Goal: Information Seeking & Learning: Learn about a topic

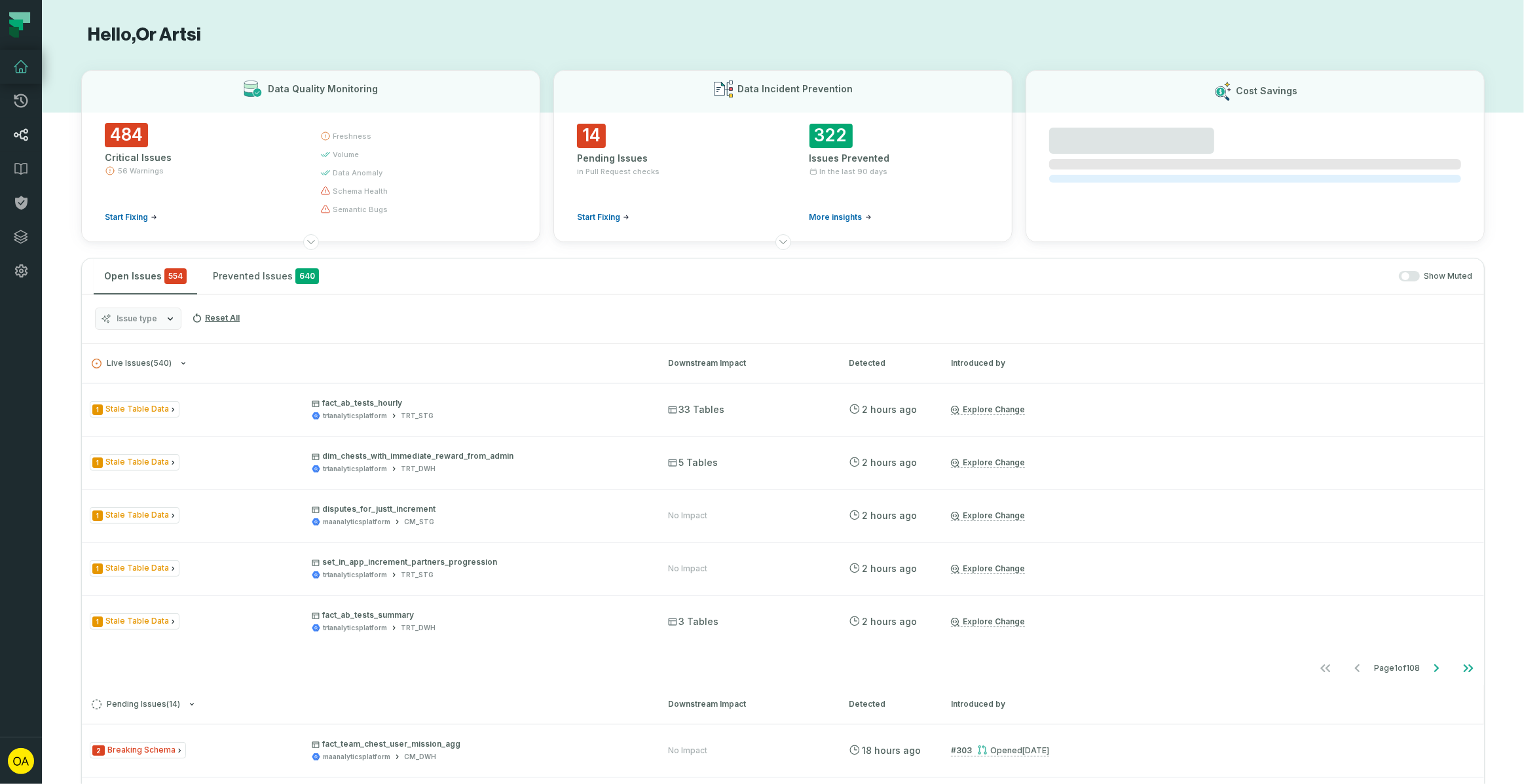
click at [22, 136] on icon at bounding box center [21, 135] width 16 height 16
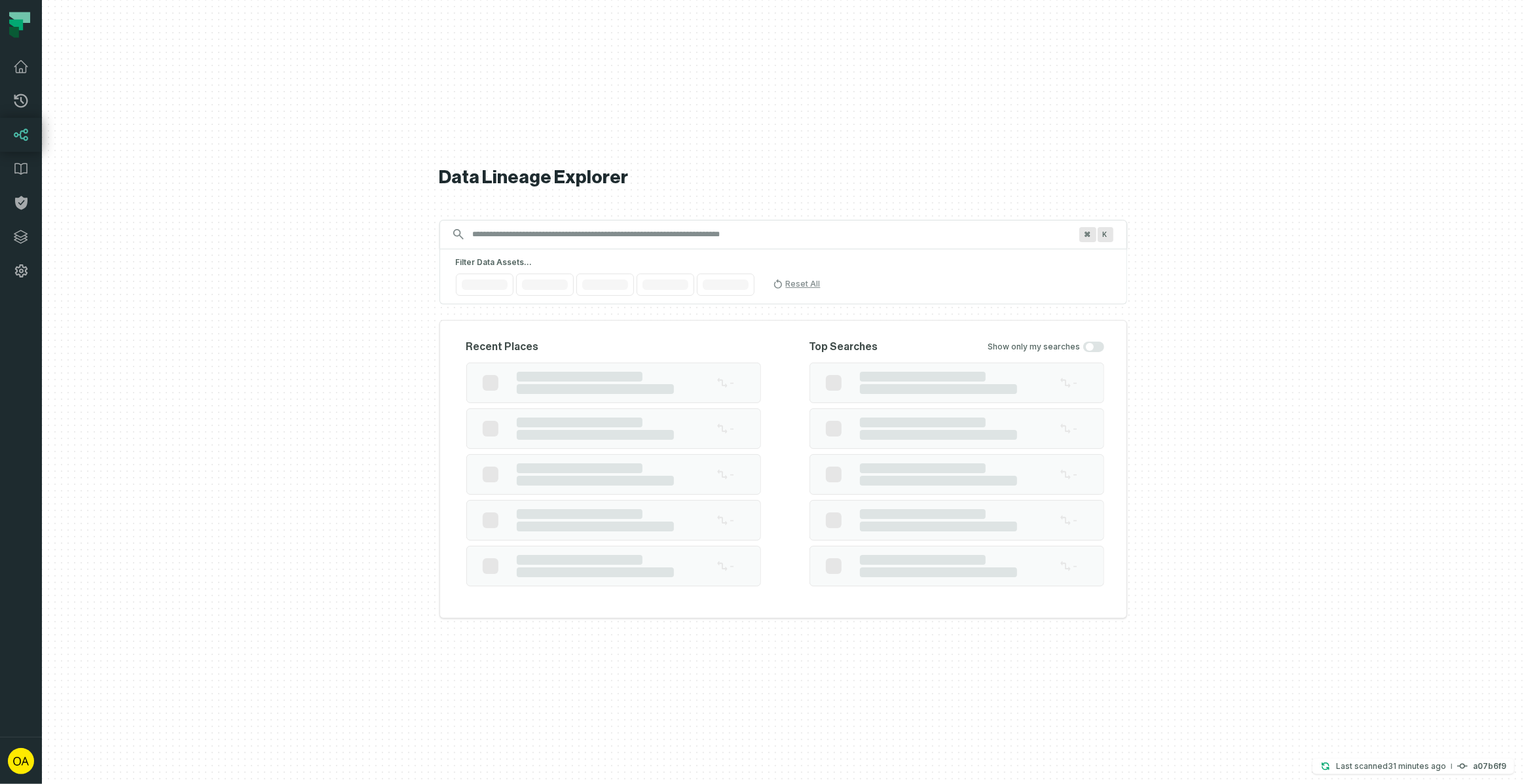
click at [577, 241] on input "Discovery Provider cmdk menu" at bounding box center [772, 234] width 613 height 21
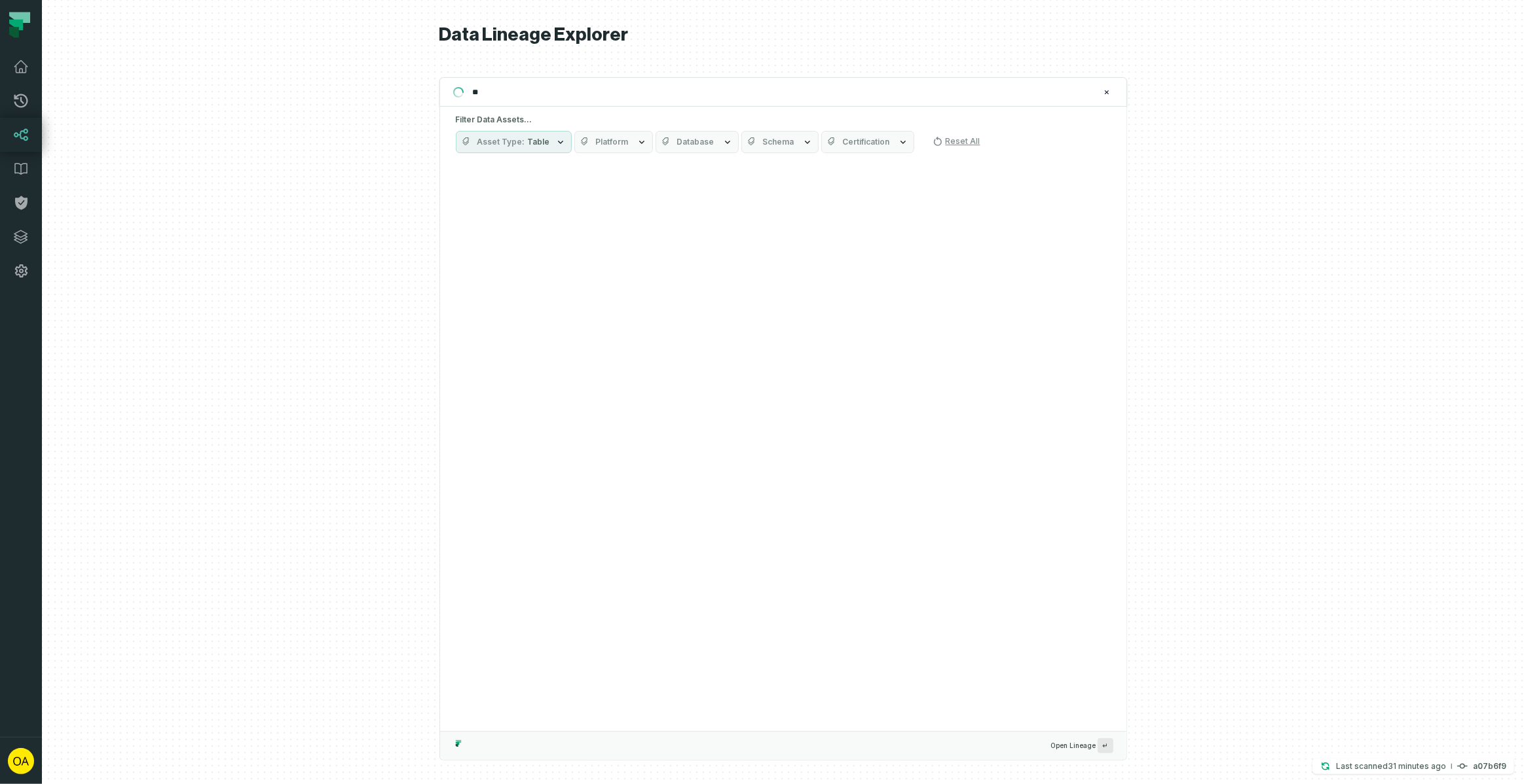
type input "*"
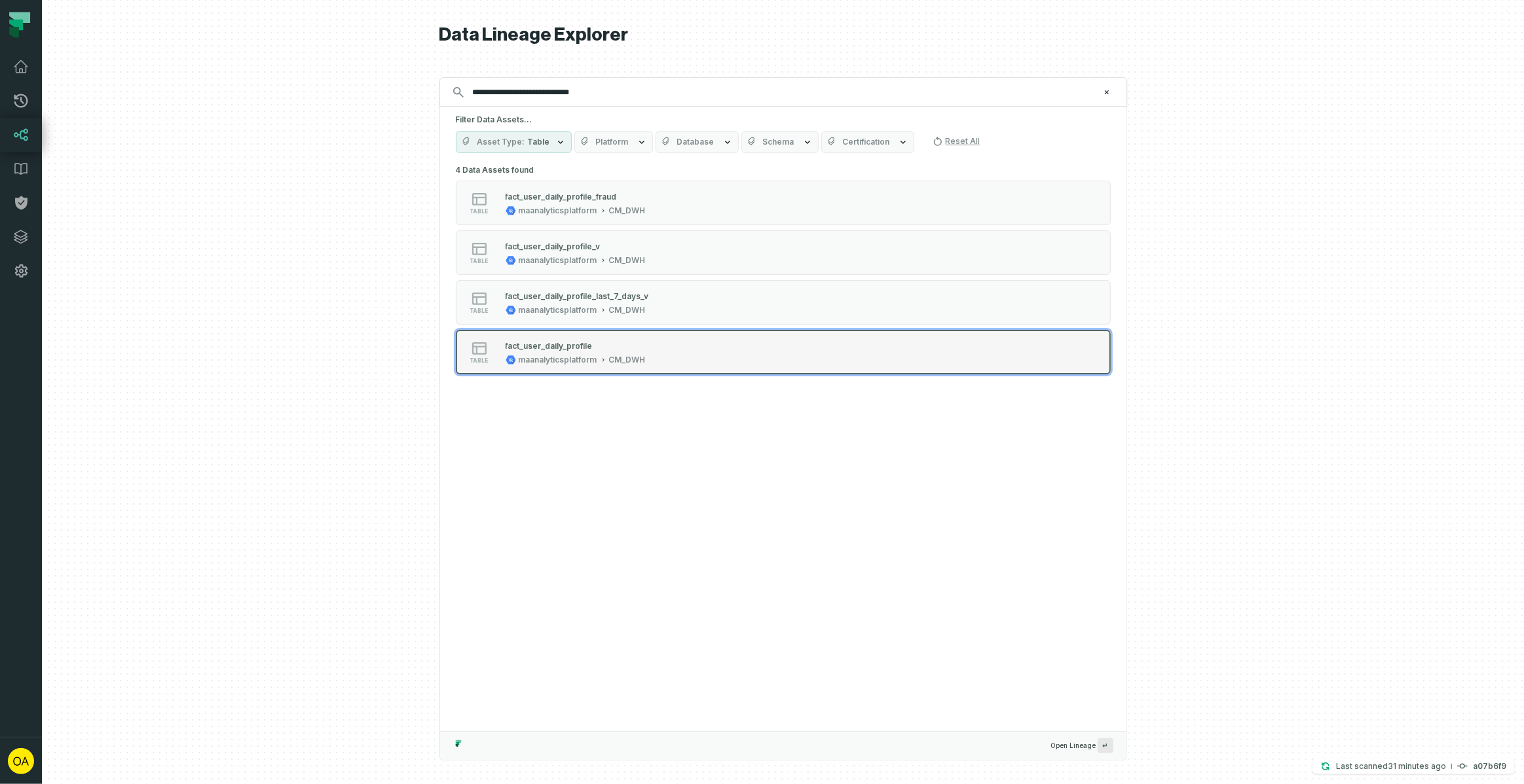
type input "**********"
click at [680, 347] on div "table fact_user_daily_profile maanalyticsplatform CM_DWH" at bounding box center [622, 352] width 327 height 26
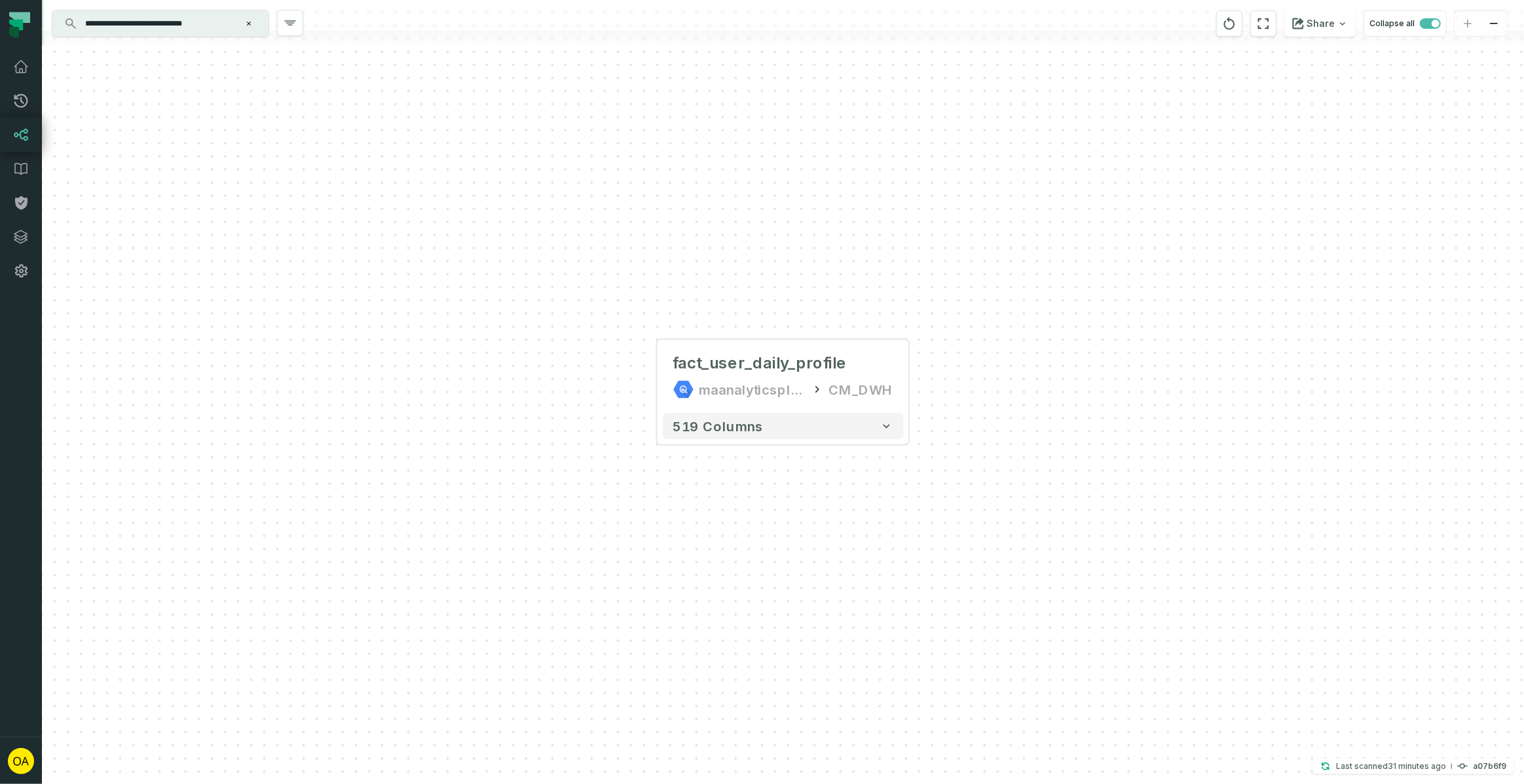
click at [198, 24] on input "**********" at bounding box center [158, 24] width 164 height 21
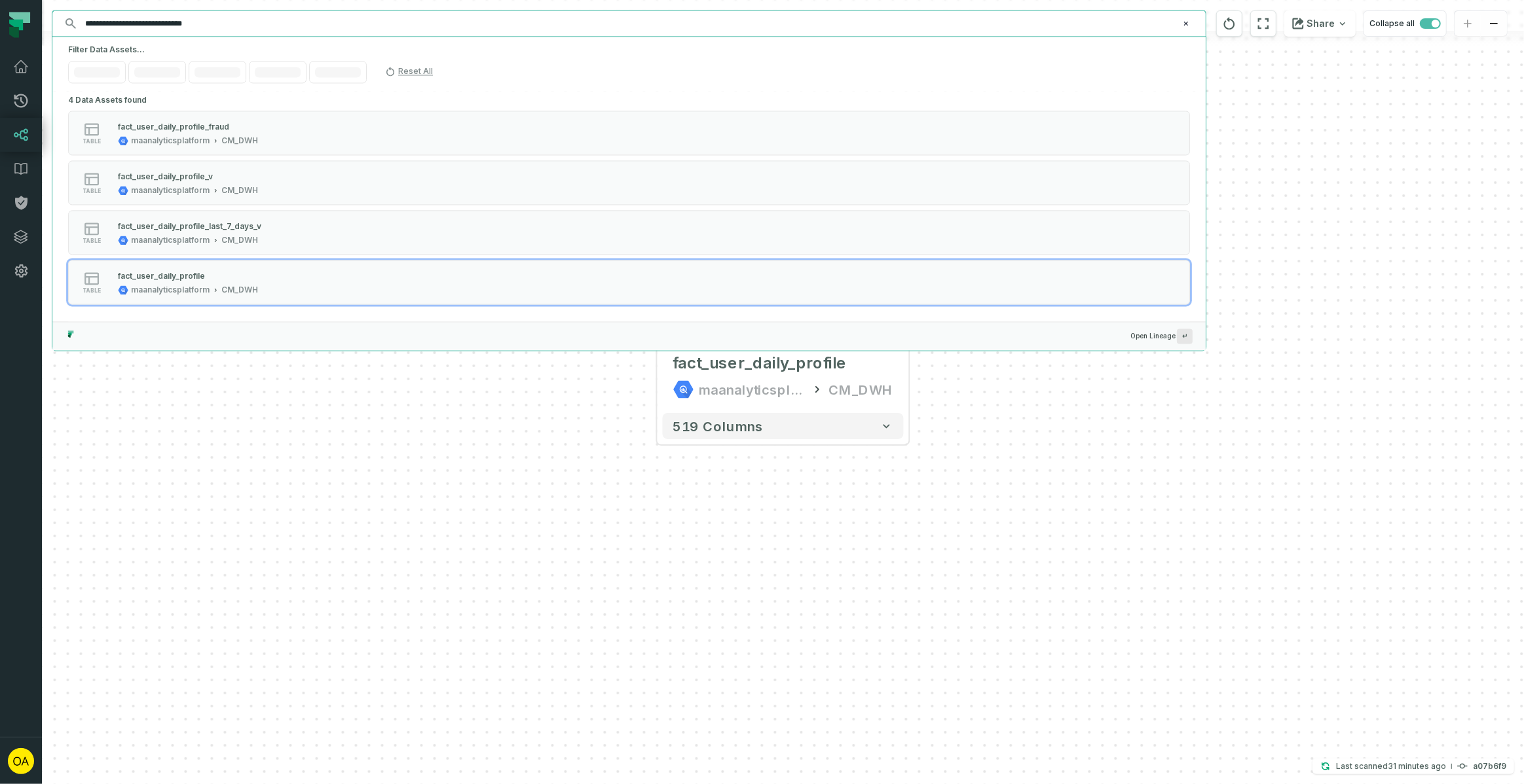
click at [198, 24] on input "**********" at bounding box center [628, 24] width 1101 height 21
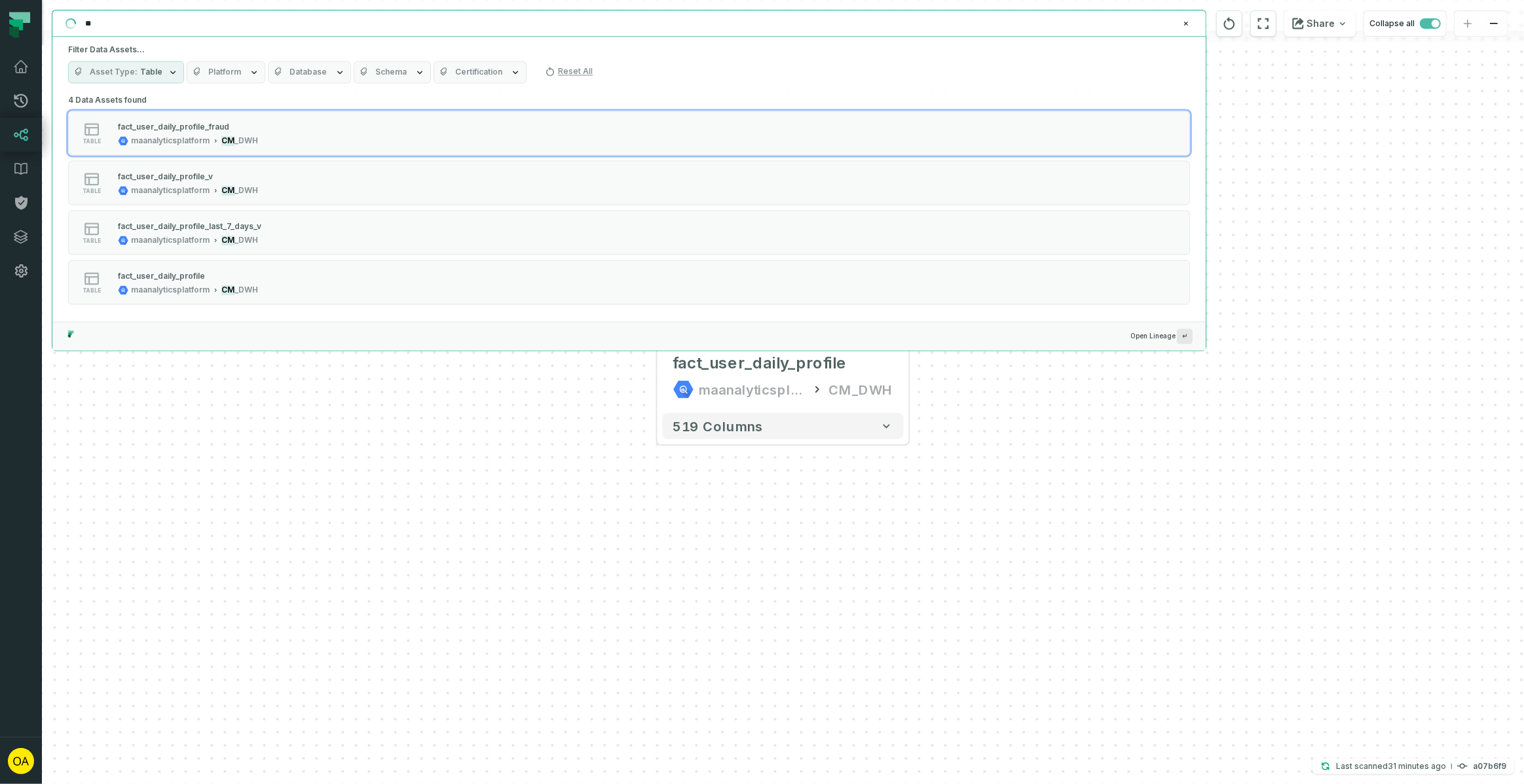
type input "*"
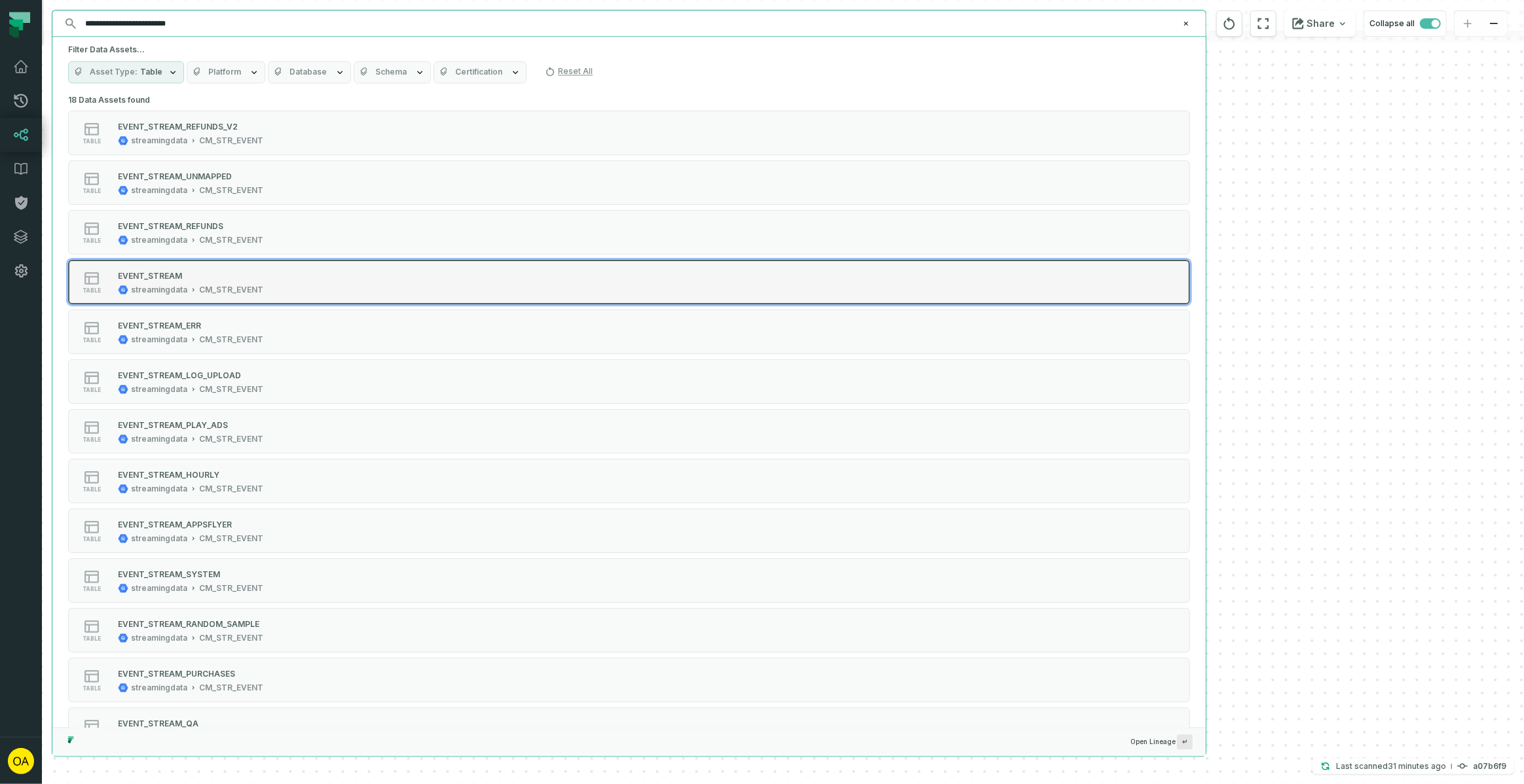
type input "**********"
click at [303, 276] on div "table EVENT_STREAM streamingdata CM_STR_EVENT" at bounding box center [235, 282] width 327 height 26
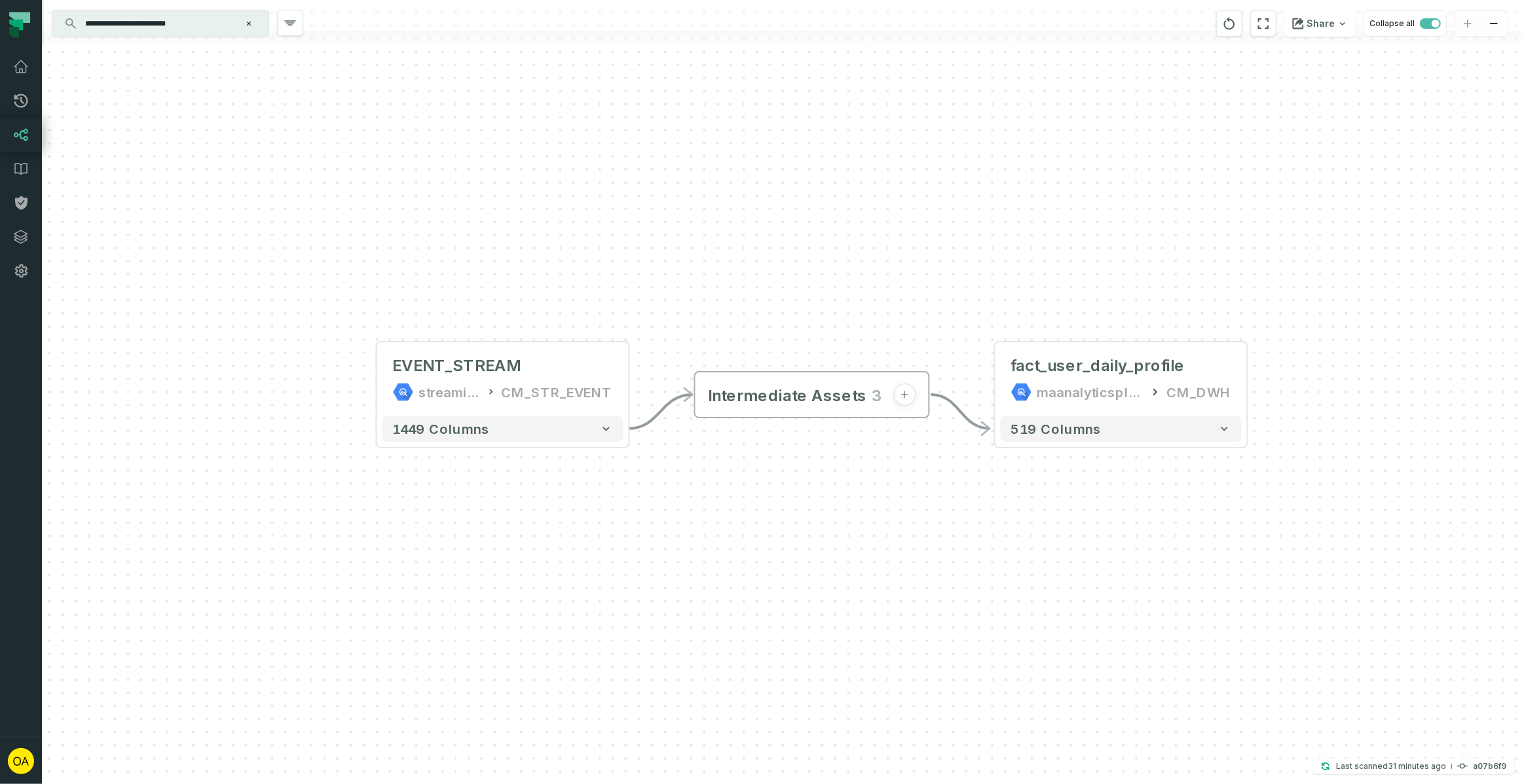
drag, startPoint x: 1149, startPoint y: 292, endPoint x: 1019, endPoint y: 278, distance: 130.8
click at [1019, 278] on div "+ fact_user_daily_profile maanalyticsplatform CM_DWH + 519 columns Intermediate…" at bounding box center [783, 392] width 1482 height 784
click at [905, 393] on icon "button" at bounding box center [906, 395] width 11 height 11
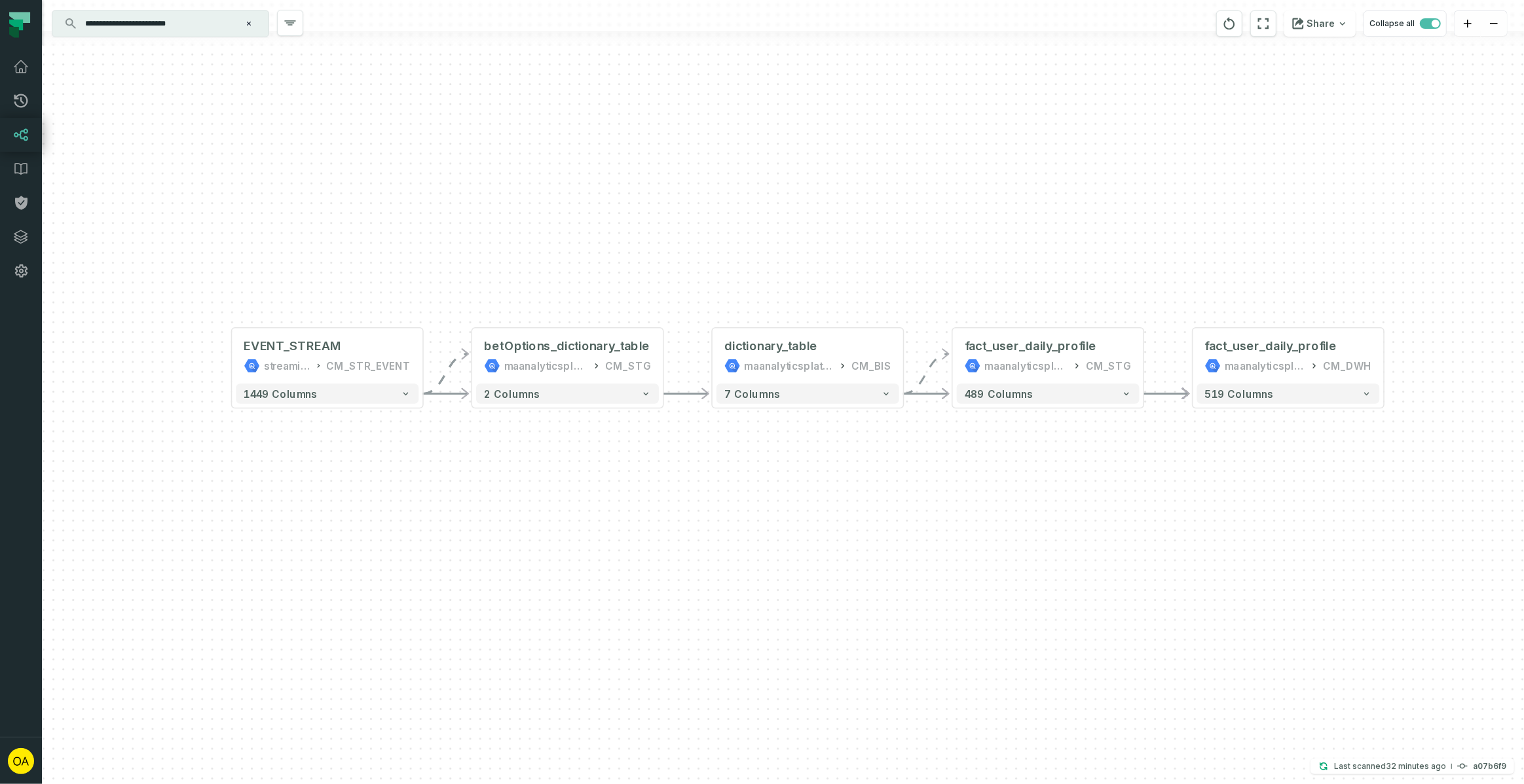
drag, startPoint x: 1061, startPoint y: 602, endPoint x: 1072, endPoint y: 537, distance: 65.9
click at [1072, 537] on div "+ fact_user_daily_profile maanalyticsplatform CM_DWH + 519 columns EVENT_STREAM…" at bounding box center [783, 392] width 1482 height 784
click at [1197, 362] on button "+" at bounding box center [1192, 355] width 18 height 18
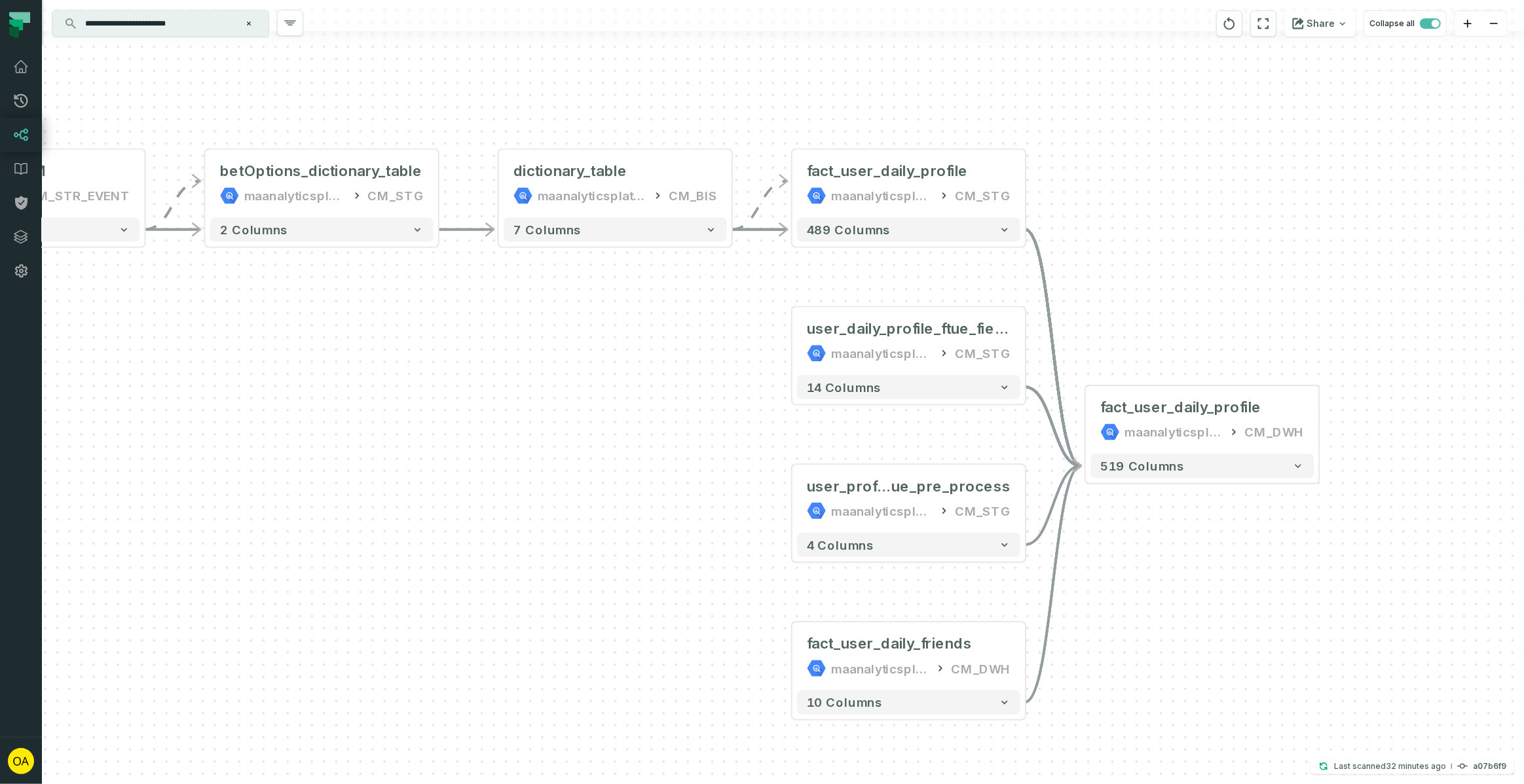
drag, startPoint x: 583, startPoint y: 470, endPoint x: 634, endPoint y: 500, distance: 59.2
click at [634, 501] on div "+ user_daily_profile_ftue_fields maanalyticsplatform CM_STG - 14 columns + user…" at bounding box center [783, 392] width 1482 height 784
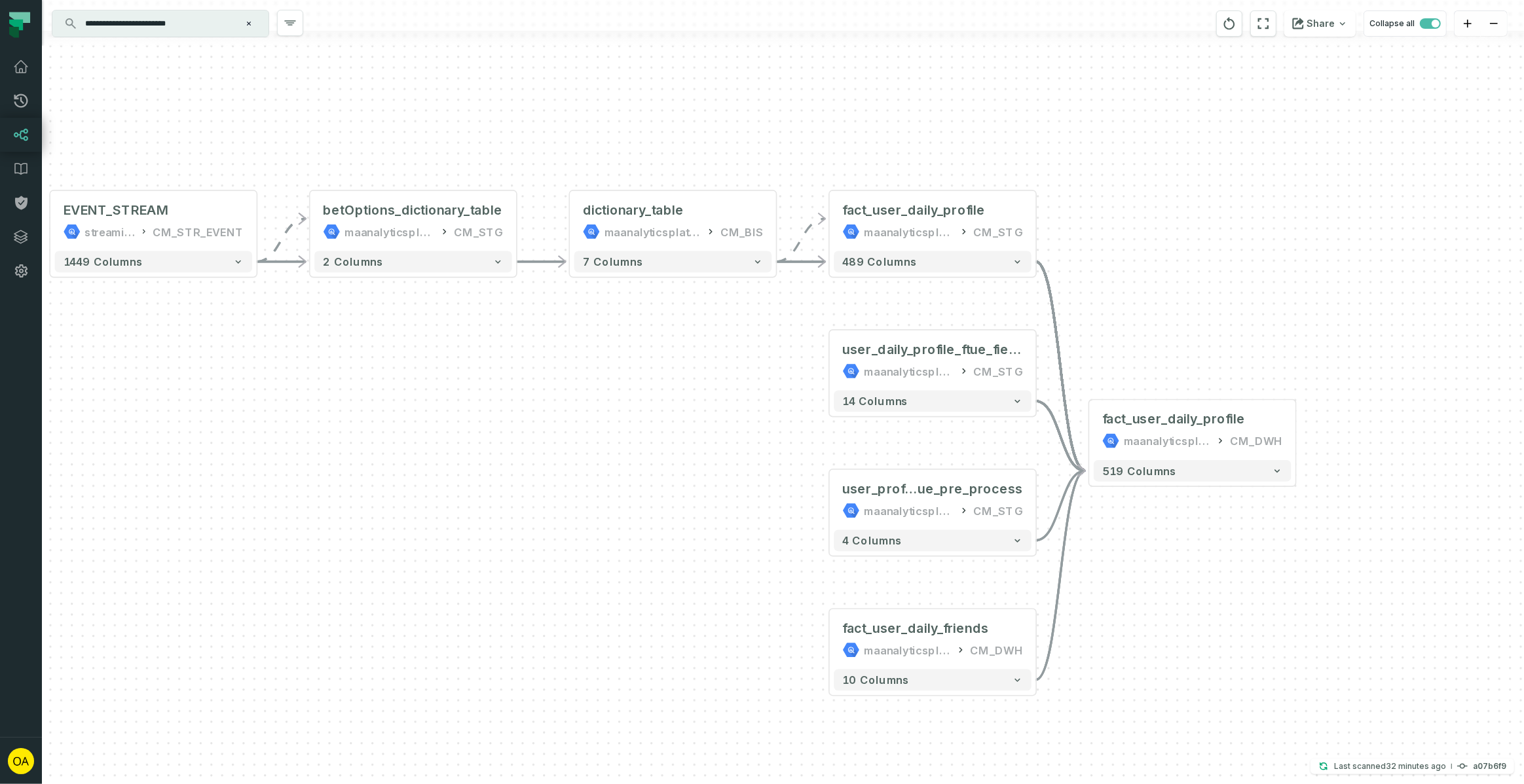
drag, startPoint x: 649, startPoint y: 516, endPoint x: 703, endPoint y: 516, distance: 54.0
click at [703, 516] on div "+ user_daily_profile_ftue_fields maanalyticsplatform CM_STG - 14 columns + user…" at bounding box center [783, 392] width 1482 height 784
click at [826, 502] on button "+" at bounding box center [829, 500] width 20 height 20
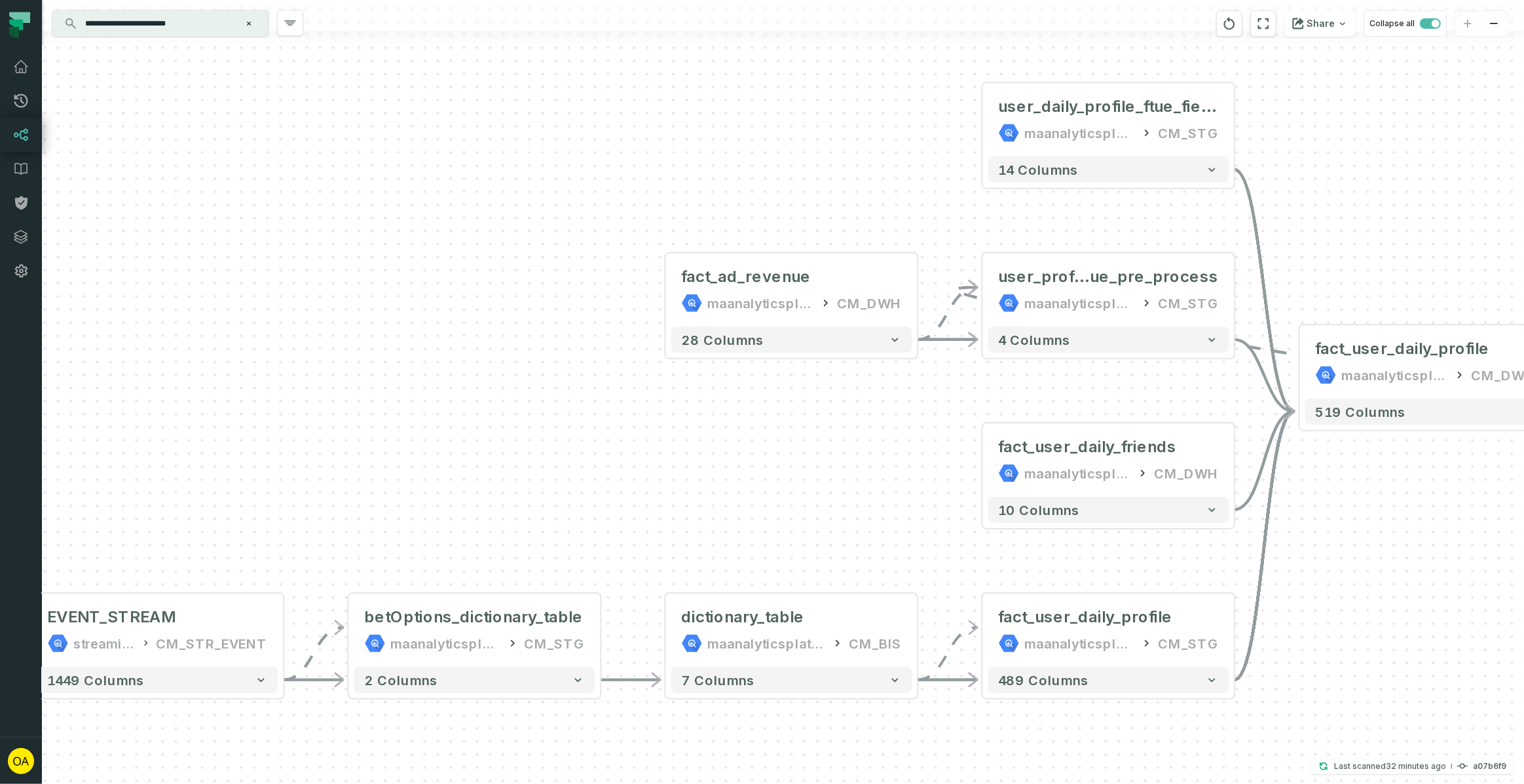
drag, startPoint x: 848, startPoint y: 586, endPoint x: 866, endPoint y: 483, distance: 104.6
click at [858, 483] on div "fact_ad_revenue maanalyticsplatform CM_DWH + 28 columns + user_daily_profile_ft…" at bounding box center [783, 392] width 1482 height 784
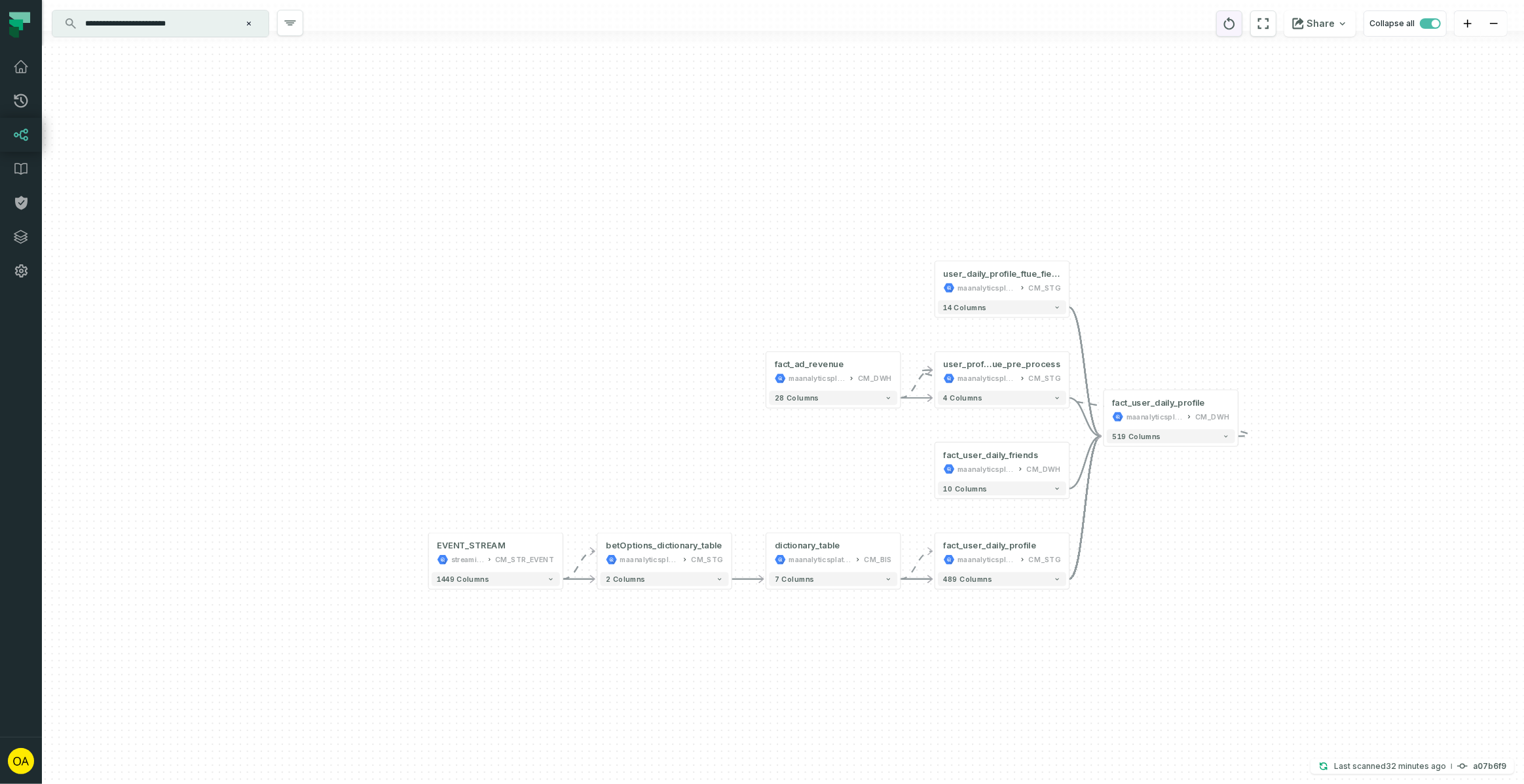
click at [1235, 26] on icon "reset" at bounding box center [1229, 24] width 14 height 16
